Goal: Check status: Check status

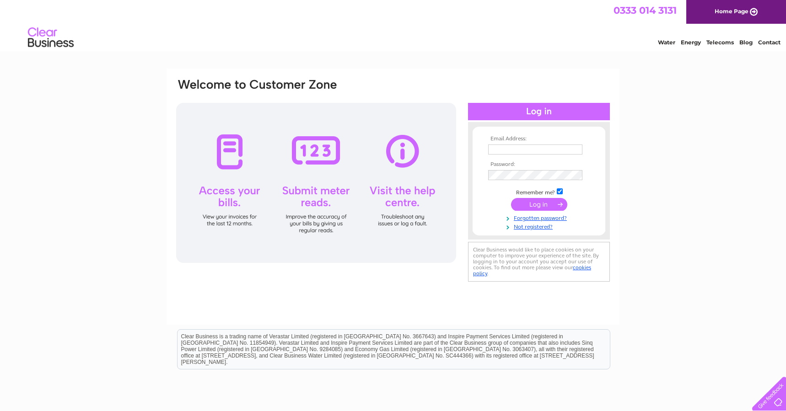
type input "[EMAIL_ADDRESS][DOMAIN_NAME]"
click at [528, 207] on input "submit" at bounding box center [539, 204] width 56 height 13
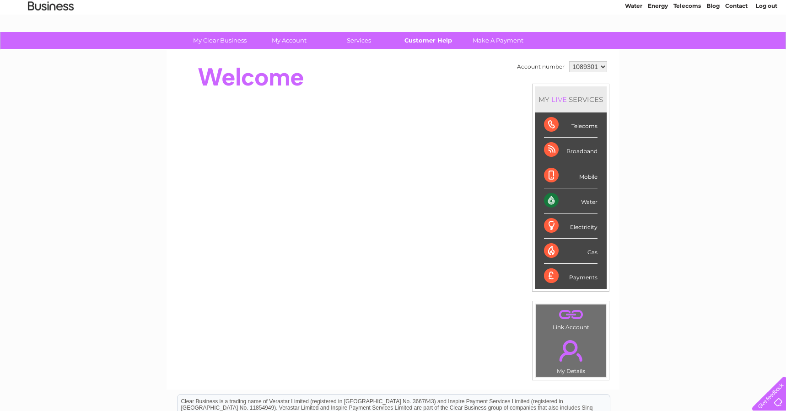
scroll to position [35, 0]
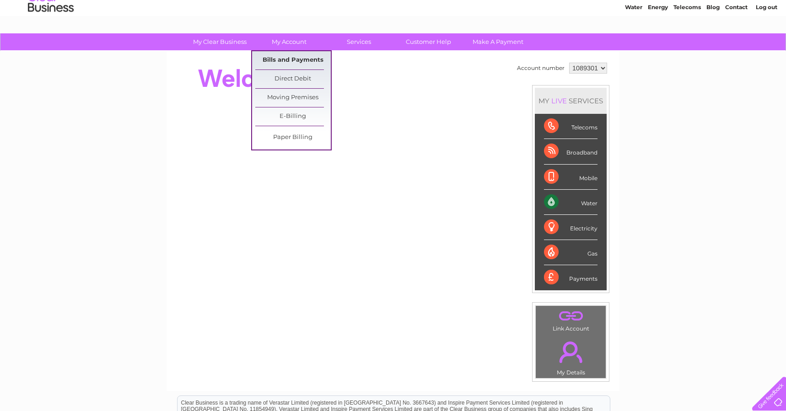
click at [294, 58] on link "Bills and Payments" at bounding box center [292, 60] width 75 height 18
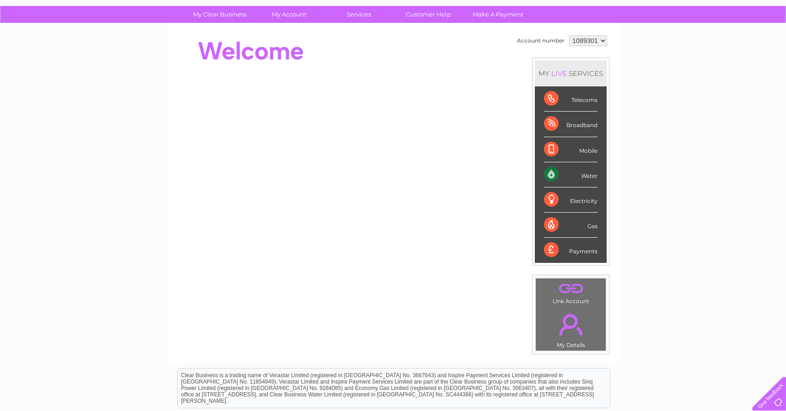
scroll to position [60, 0]
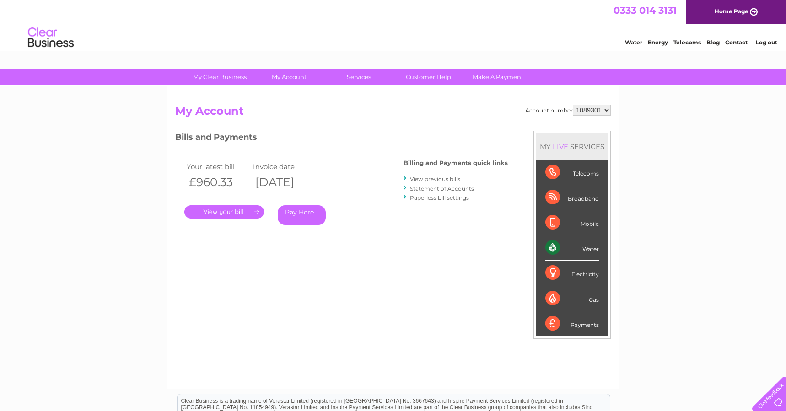
click at [519, 32] on div "Water Energy Telecoms Blog Contact Log out" at bounding box center [393, 39] width 786 height 30
